Goal: Transaction & Acquisition: Book appointment/travel/reservation

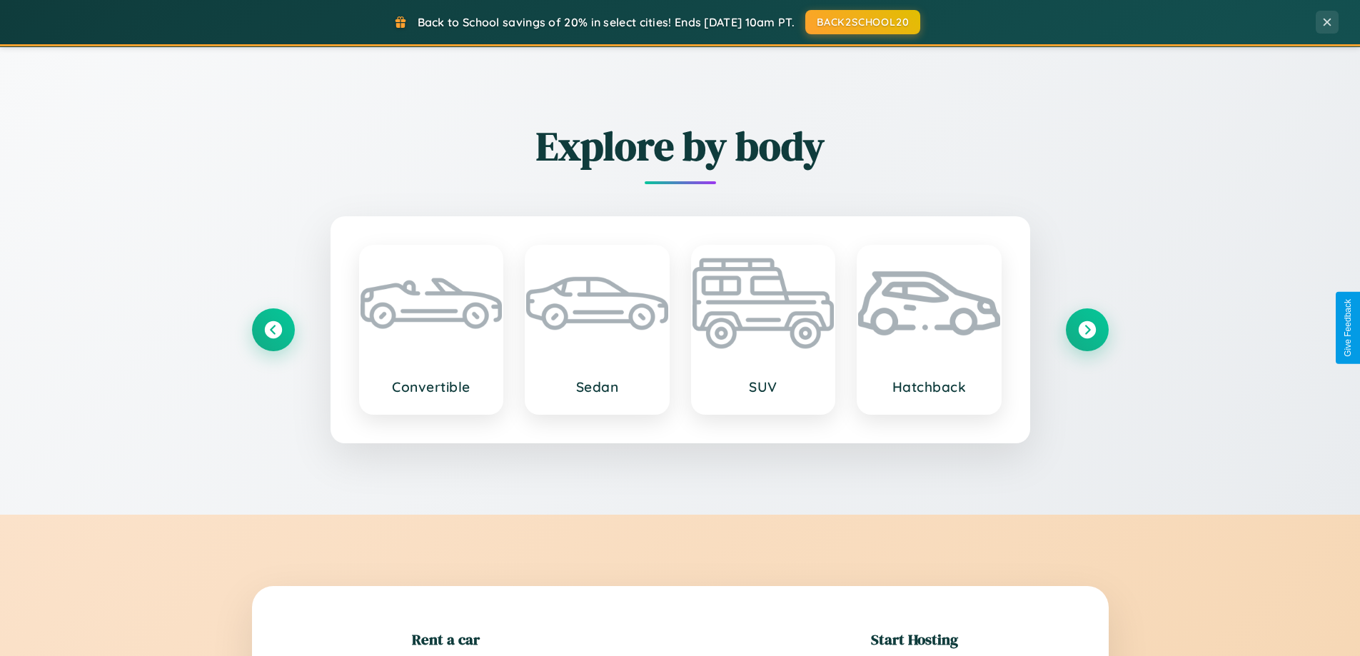
scroll to position [1673, 0]
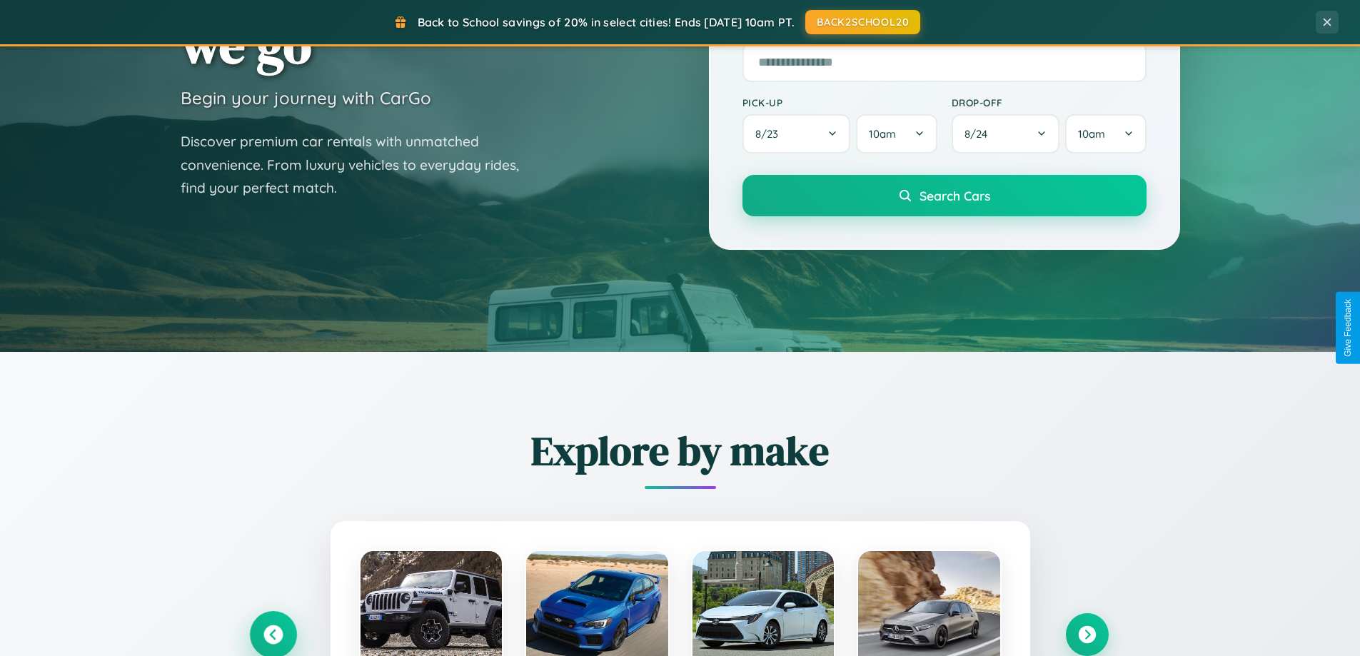
click at [273, 634] on icon at bounding box center [272, 634] width 19 height 19
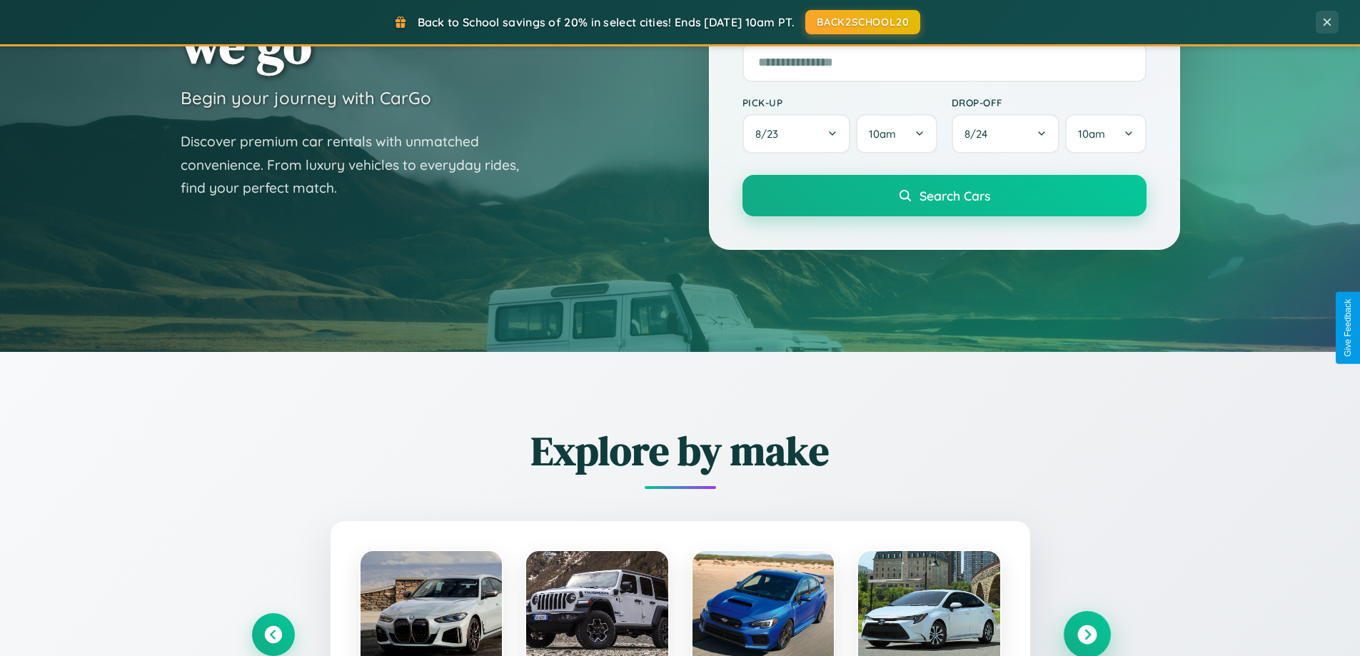
click at [1086, 634] on icon at bounding box center [1086, 634] width 19 height 19
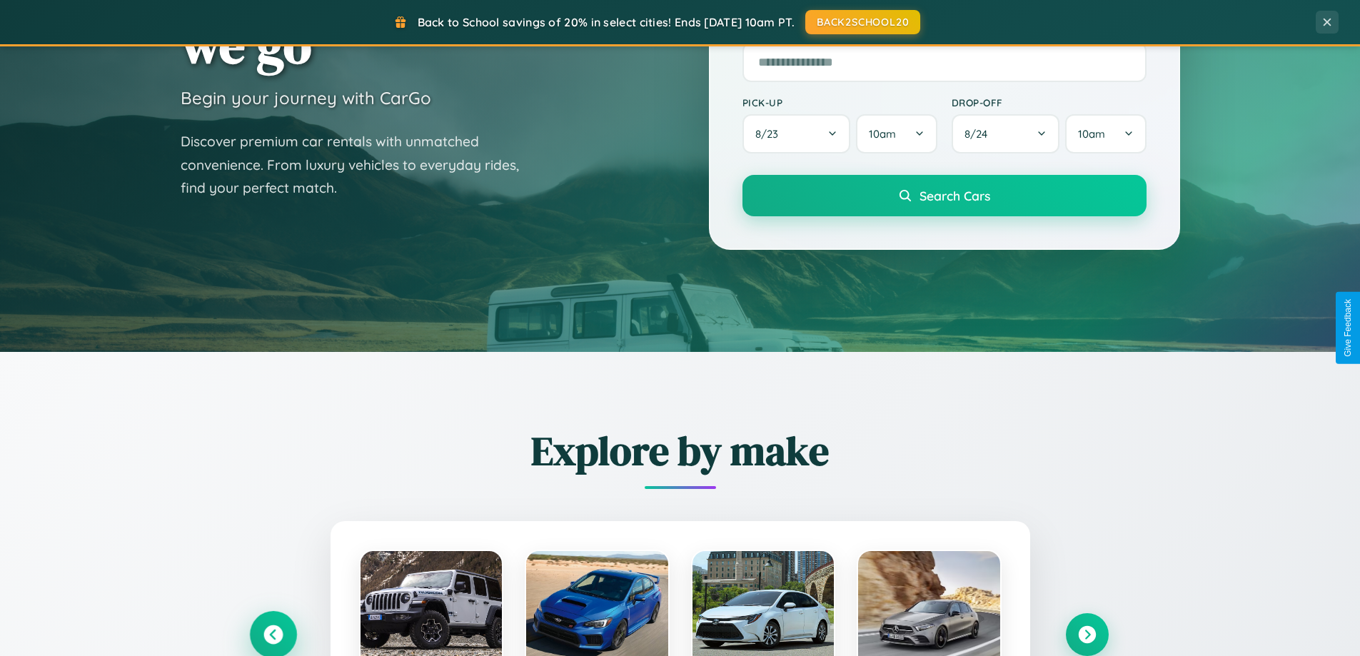
click at [273, 634] on icon at bounding box center [272, 634] width 19 height 19
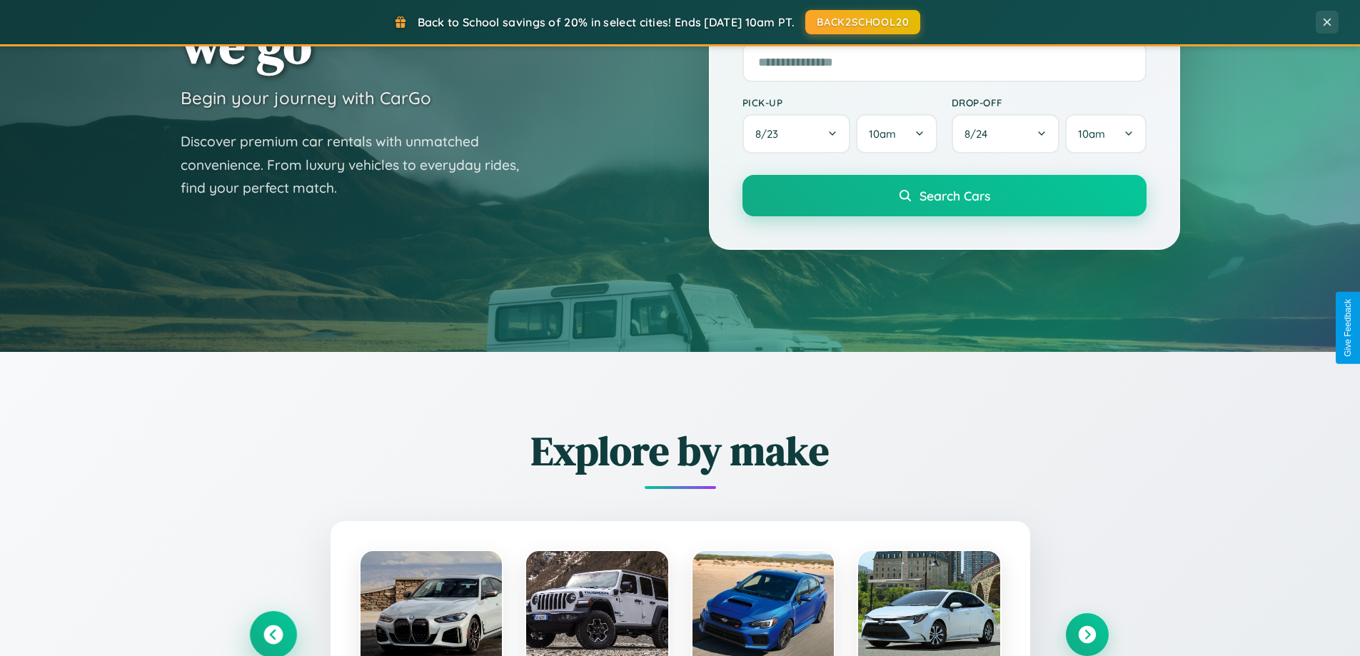
scroll to position [2294, 0]
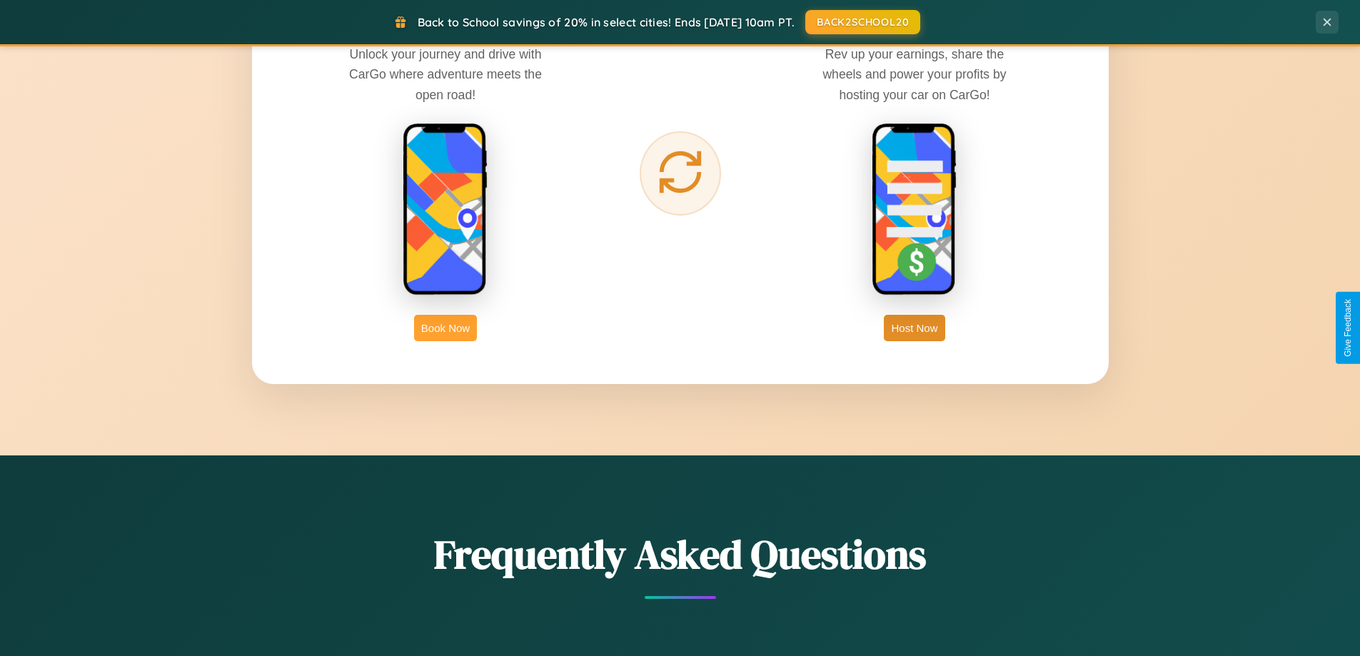
click at [445, 328] on button "Book Now" at bounding box center [445, 328] width 63 height 26
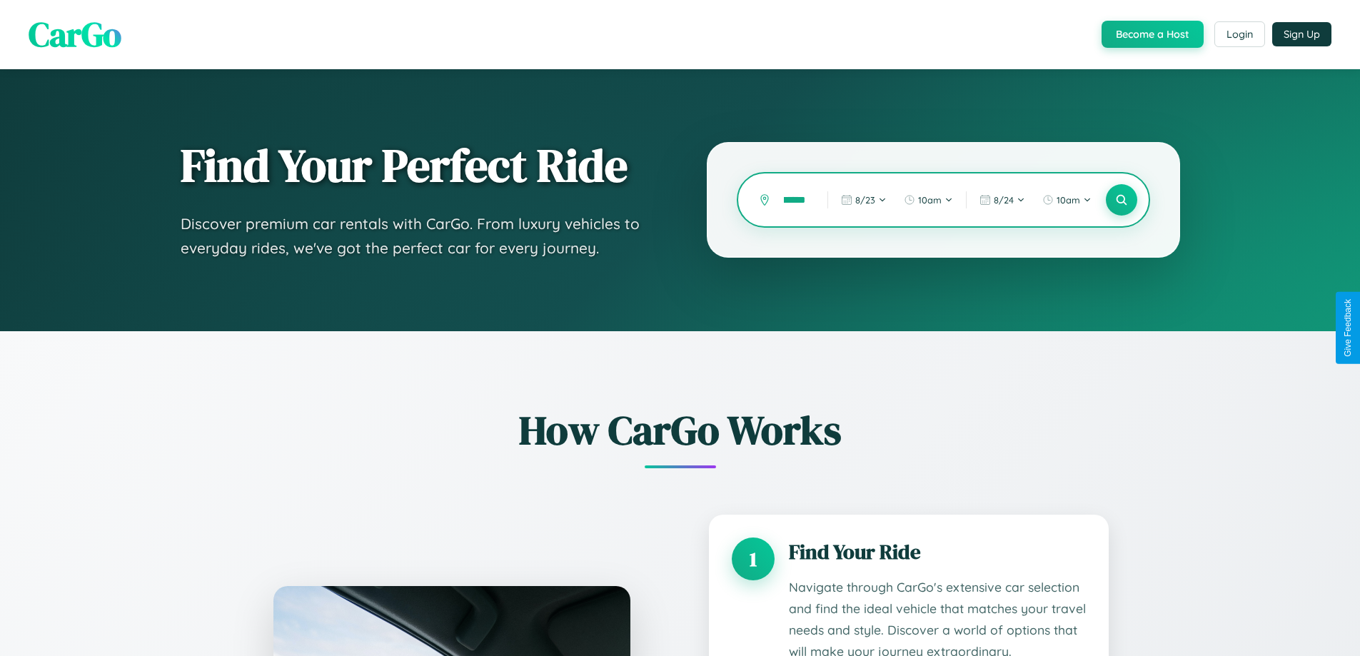
scroll to position [141, 0]
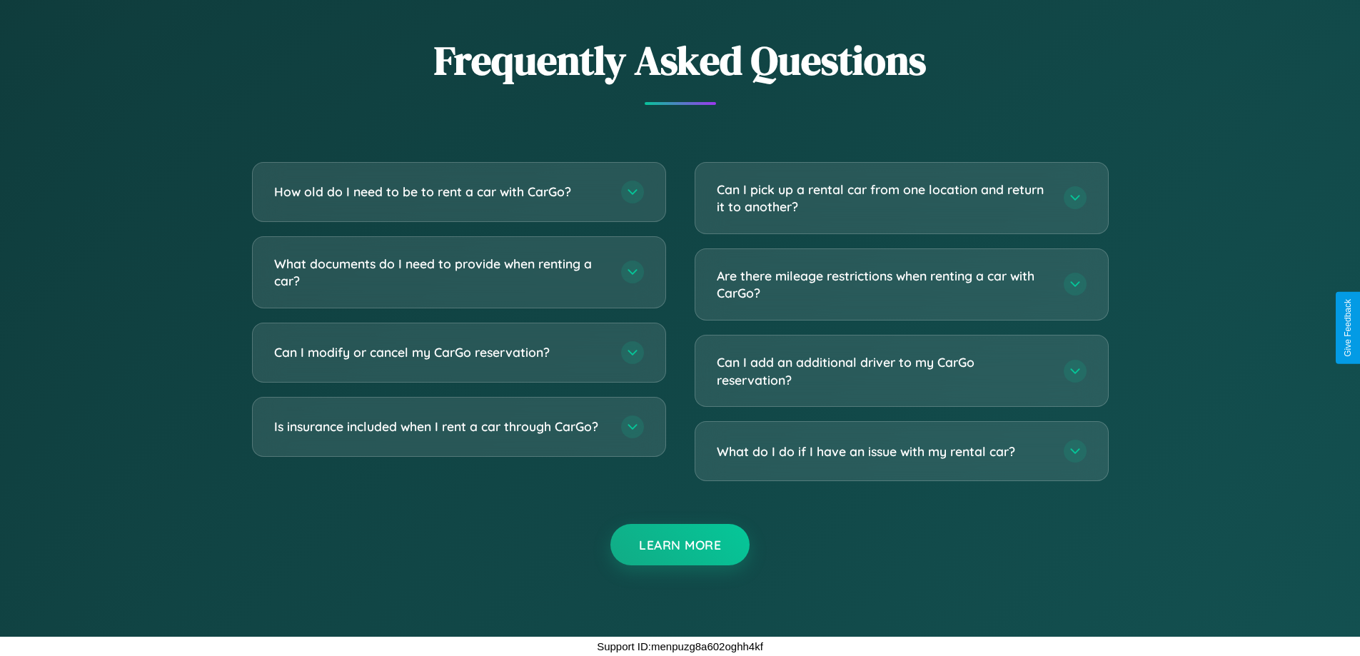
type input "******"
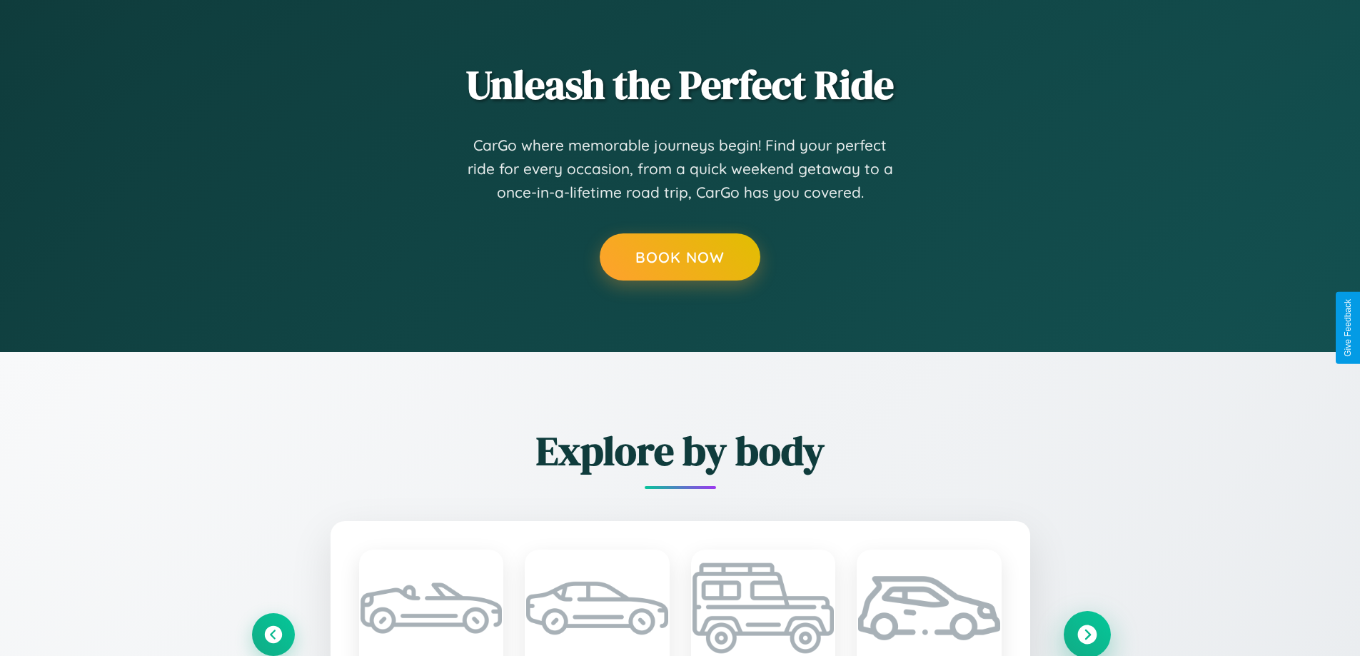
click at [1086, 634] on icon at bounding box center [1086, 634] width 19 height 19
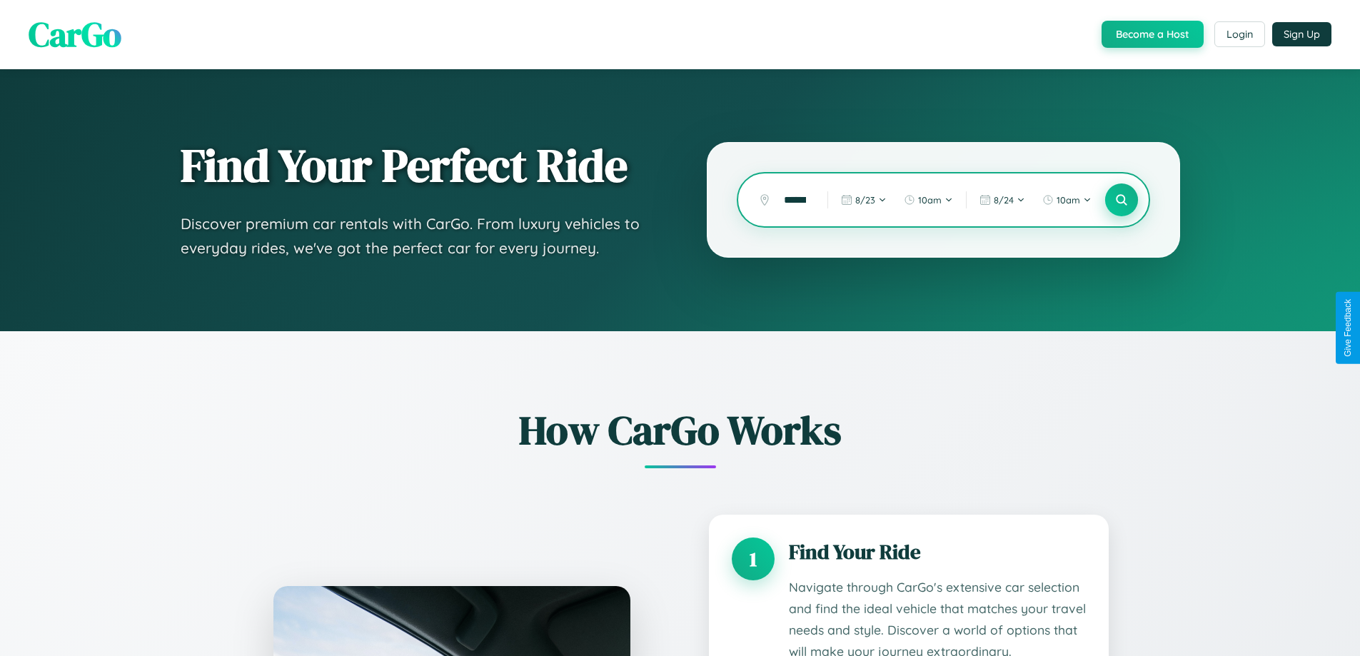
click at [1121, 200] on icon at bounding box center [1121, 200] width 14 height 14
